Goal: Transaction & Acquisition: Obtain resource

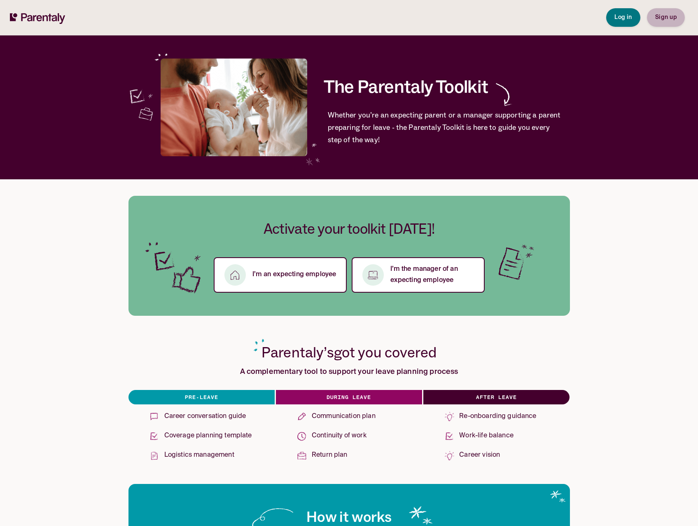
click at [663, 18] on span "Sign up" at bounding box center [666, 17] width 21 height 6
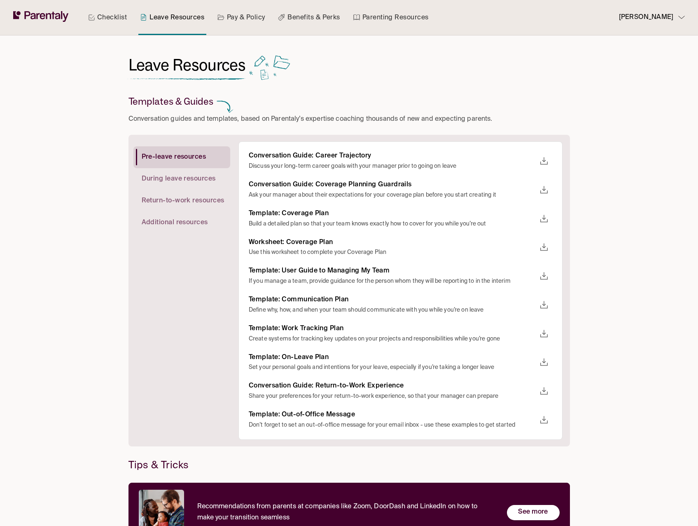
click at [611, 191] on div "Checklist Leave Resources Pay & Policy Benefits & Perks Parenting Resources Joe…" at bounding box center [349, 282] width 698 height 565
click at [182, 179] on span "During leave resources" at bounding box center [179, 179] width 74 height 9
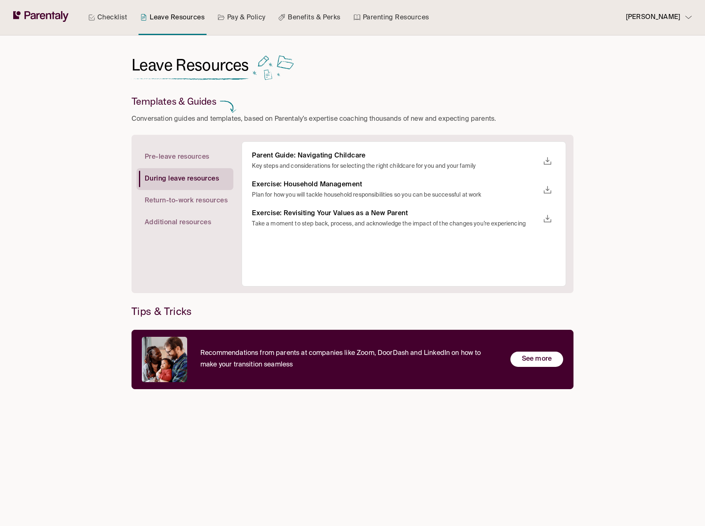
click at [180, 157] on span "Pre-leave resources" at bounding box center [177, 157] width 65 height 9
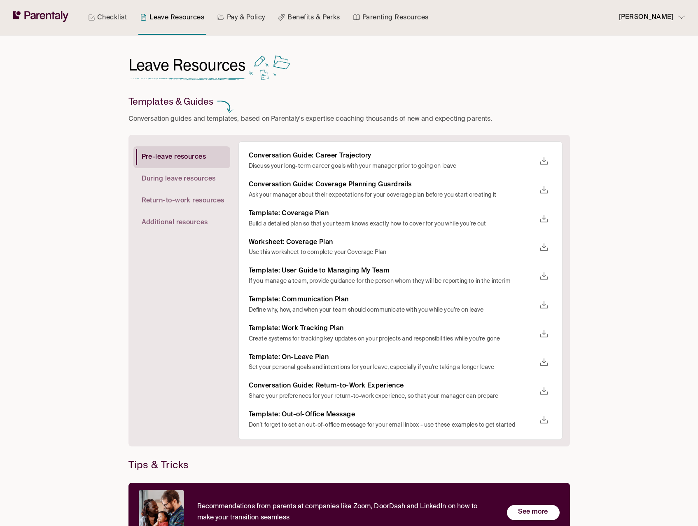
click at [546, 220] on icon "download" at bounding box center [544, 219] width 10 height 10
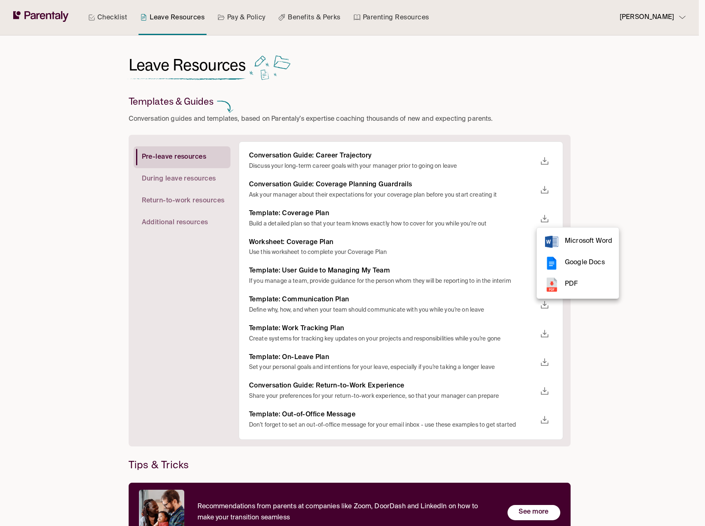
click at [659, 267] on div at bounding box center [352, 263] width 705 height 526
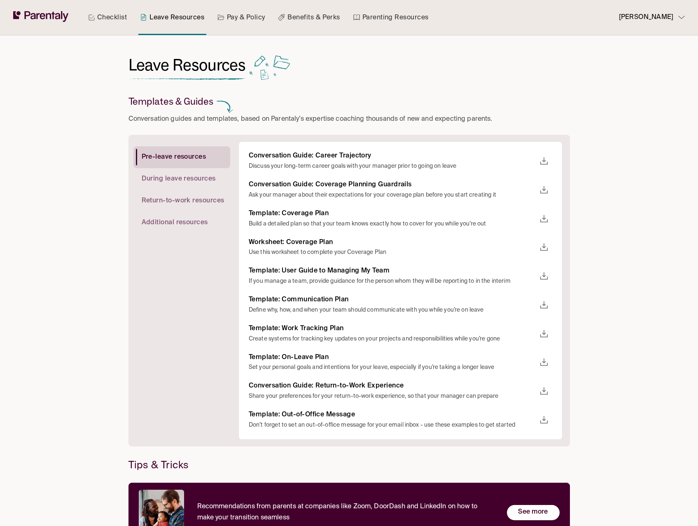
click at [546, 250] on icon "download" at bounding box center [544, 247] width 10 height 10
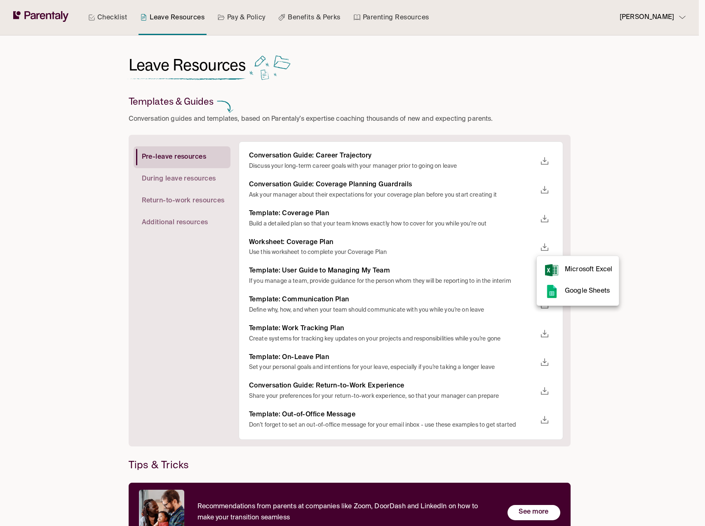
click at [584, 270] on span "Microsoft Excel" at bounding box center [588, 269] width 47 height 11
